Goal: Check status: Check status

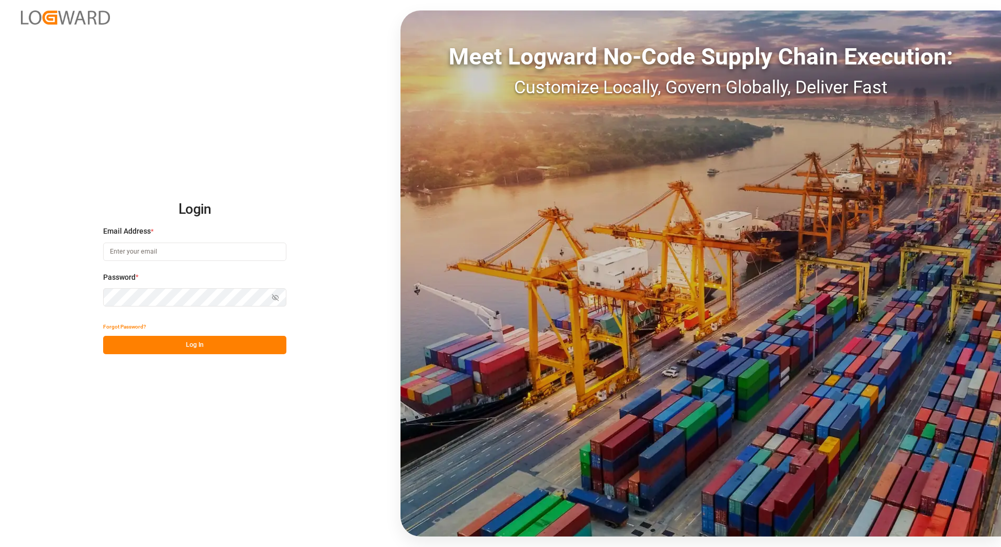
click at [159, 248] on input at bounding box center [194, 251] width 183 height 18
type input "[PERSON_NAME][EMAIL_ADDRESS][PERSON_NAME][DOMAIN_NAME]"
click at [152, 342] on button "Log In" at bounding box center [194, 345] width 183 height 18
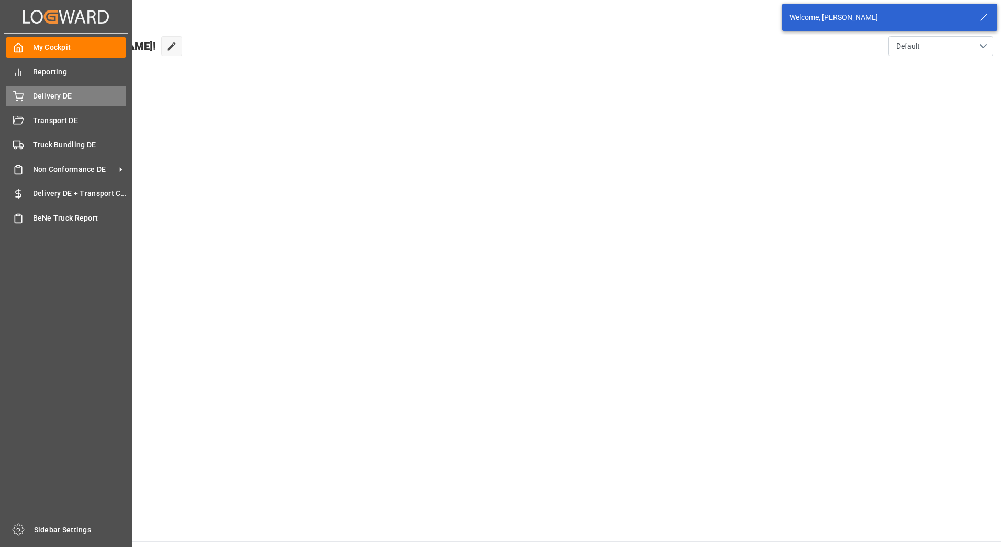
click at [31, 89] on div "Delivery DE Delivery DE" at bounding box center [66, 96] width 120 height 20
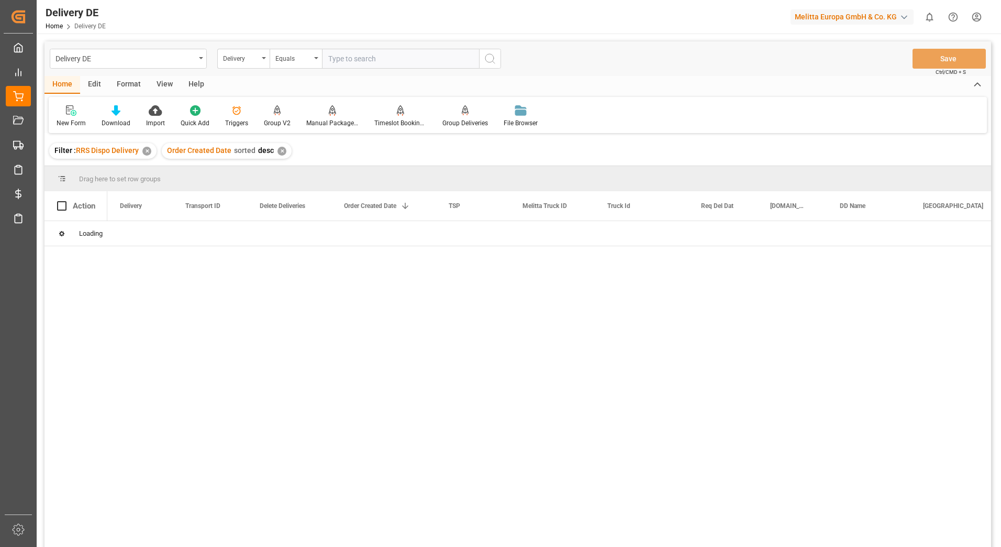
click at [348, 59] on input "text" at bounding box center [400, 59] width 157 height 20
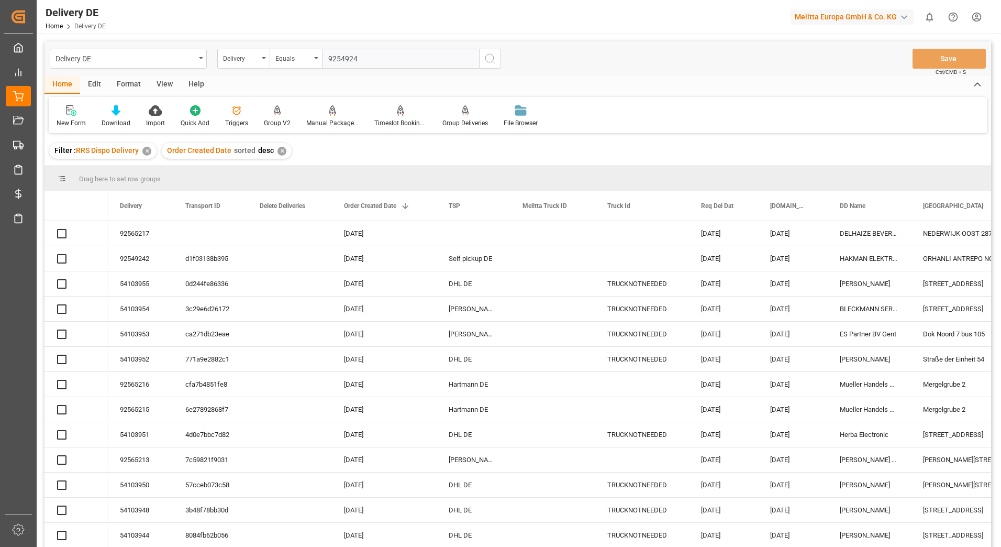
type input "92549242"
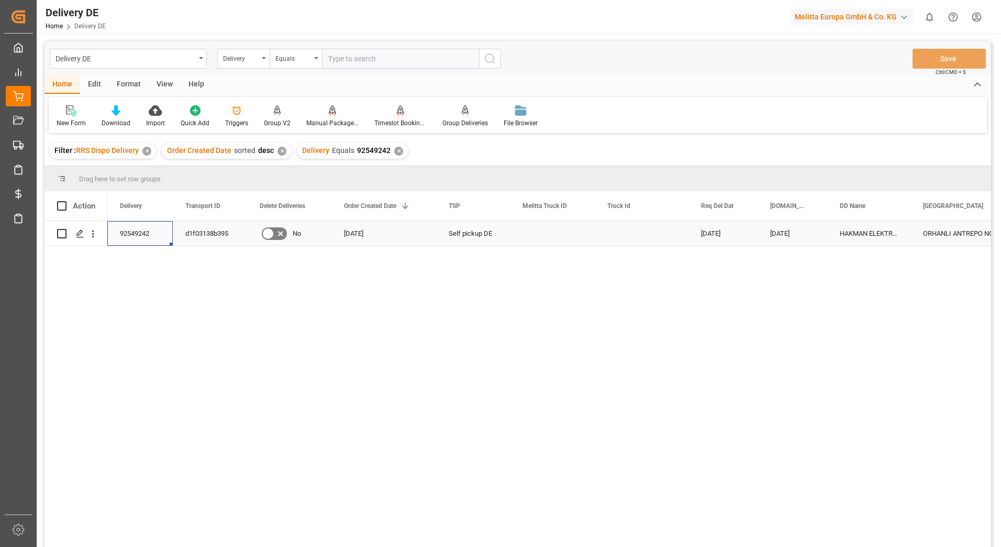
click at [137, 232] on div "92549242" at bounding box center [139, 233] width 65 height 25
click at [220, 236] on div "d1f03138b395" at bounding box center [210, 233] width 74 height 25
click at [146, 233] on div "92549242" at bounding box center [139, 233] width 65 height 25
click at [219, 231] on div "d1f03138b395" at bounding box center [210, 233] width 74 height 25
